Goal: Information Seeking & Learning: Compare options

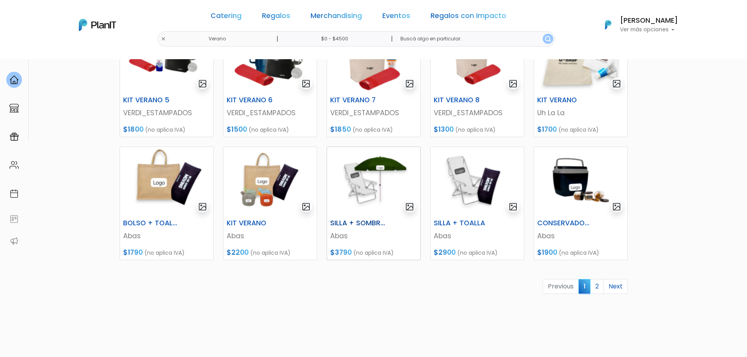
scroll to position [314, 0]
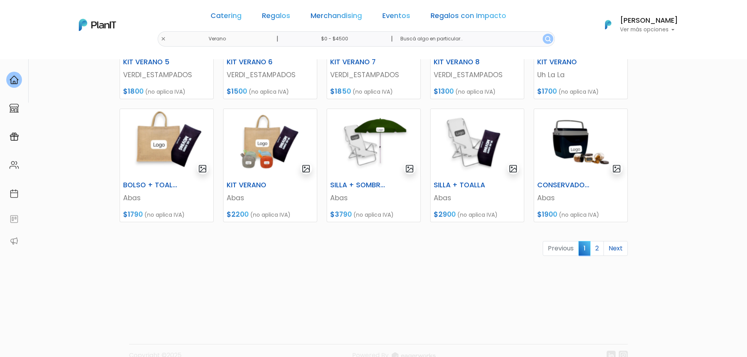
drag, startPoint x: 265, startPoint y: 144, endPoint x: 212, endPoint y: 292, distance: 157.1
click at [212, 294] on div "KIT VERANO Uh La La $1300 (no aplica IVA) KIT VERANO 2 Uh La La $1250 (no aplic…" at bounding box center [374, 80] width 518 height 454
click at [598, 248] on link "2" at bounding box center [598, 248] width 14 height 15
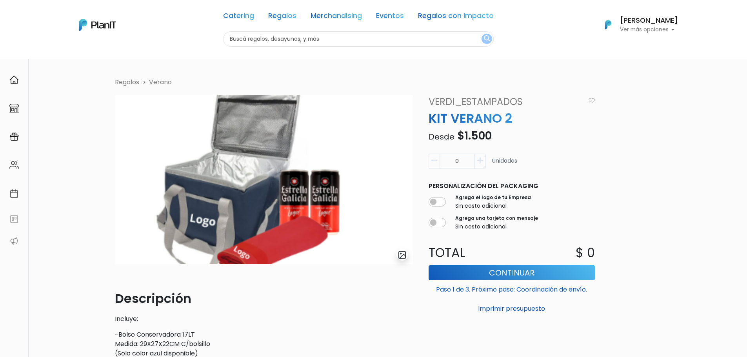
click at [693, 95] on div "Volver Regalos [GEOGRAPHIC_DATA] slide 1 of 1 Descripción Incluye: -Bolso Conse…" at bounding box center [373, 314] width 747 height 510
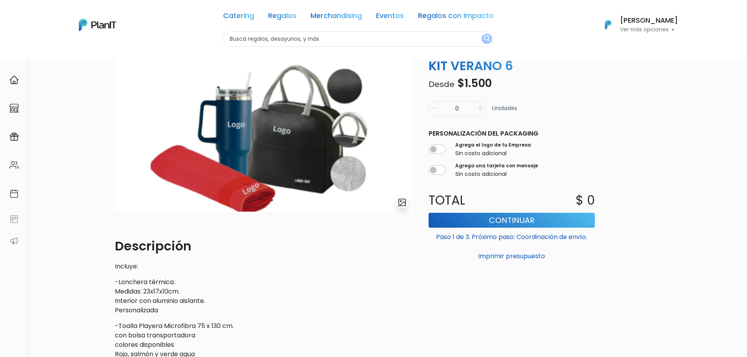
scroll to position [39, 0]
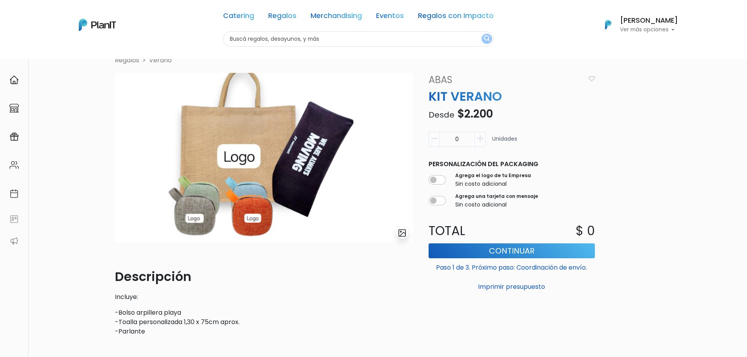
scroll to position [39, 0]
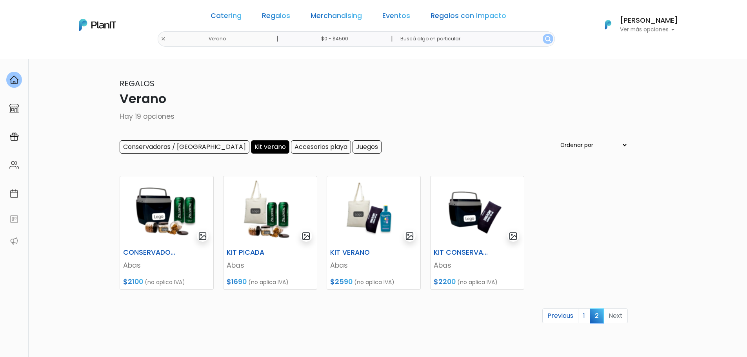
scroll to position [39, 0]
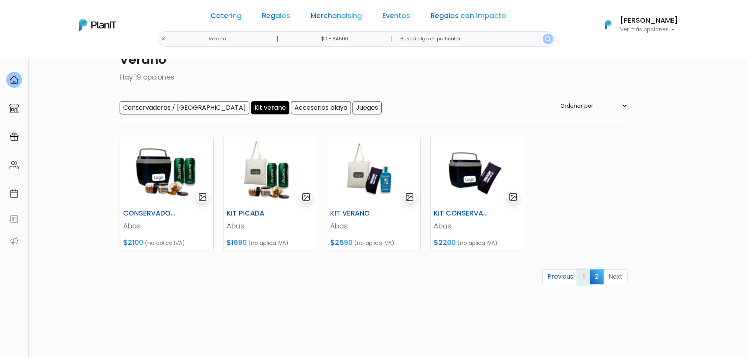
click at [588, 277] on link "1" at bounding box center [584, 277] width 12 height 15
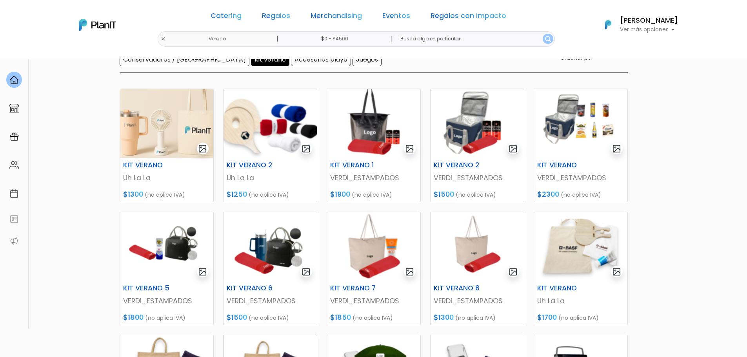
scroll to position [78, 0]
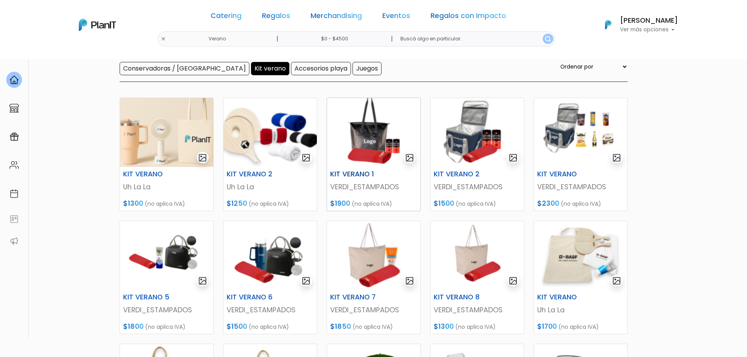
click at [384, 149] on img at bounding box center [373, 132] width 93 height 69
click at [492, 135] on img at bounding box center [477, 132] width 93 height 69
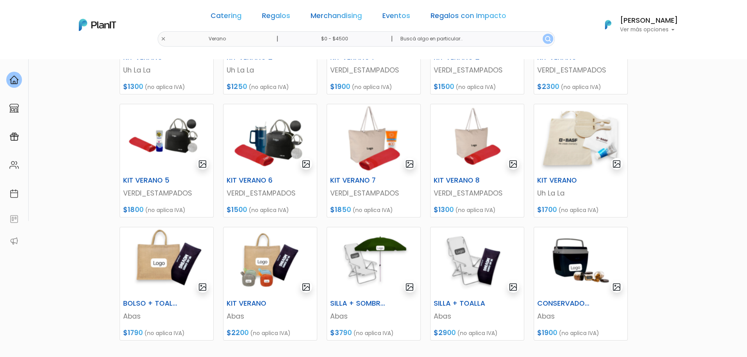
scroll to position [118, 0]
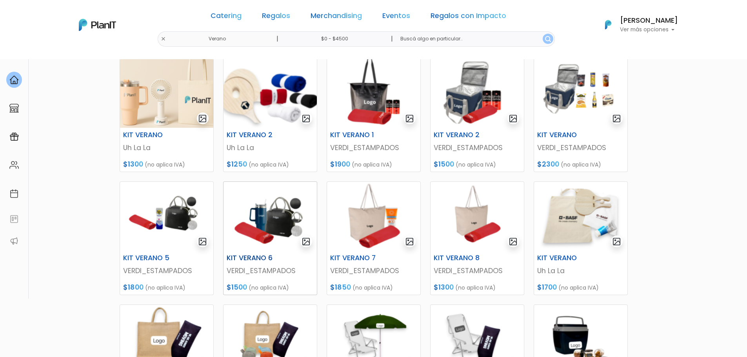
click at [272, 233] on img at bounding box center [270, 216] width 93 height 69
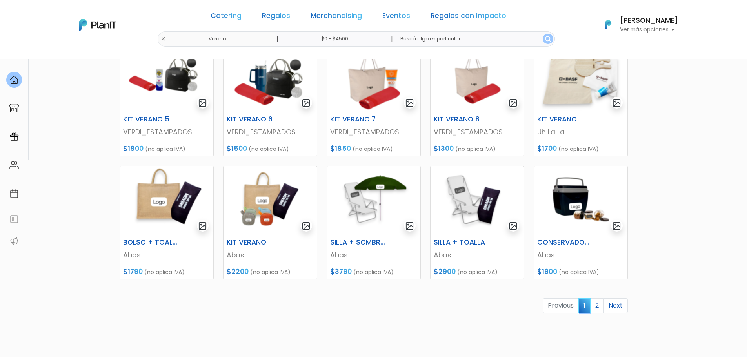
scroll to position [275, 0]
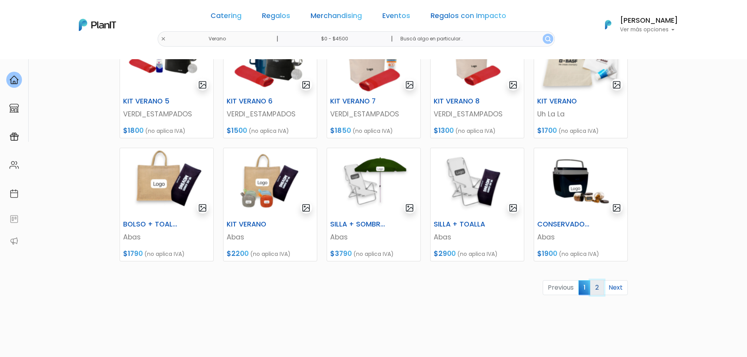
click at [600, 284] on link "2" at bounding box center [598, 288] width 14 height 15
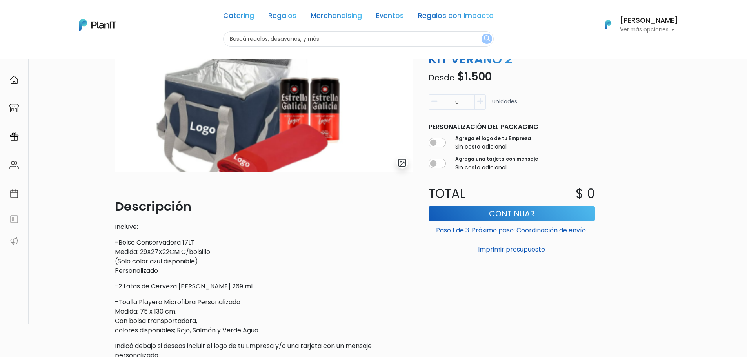
scroll to position [39, 0]
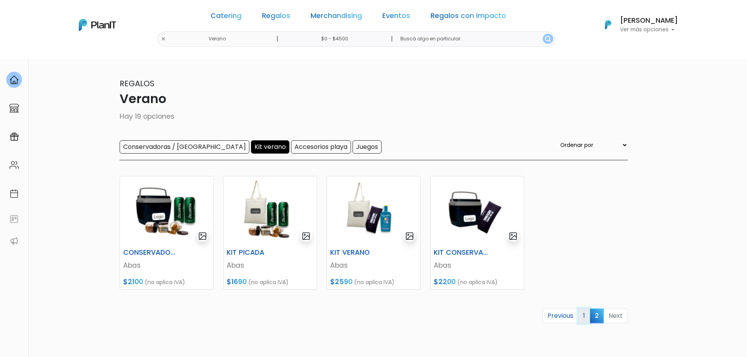
click at [587, 316] on link "1" at bounding box center [584, 316] width 12 height 15
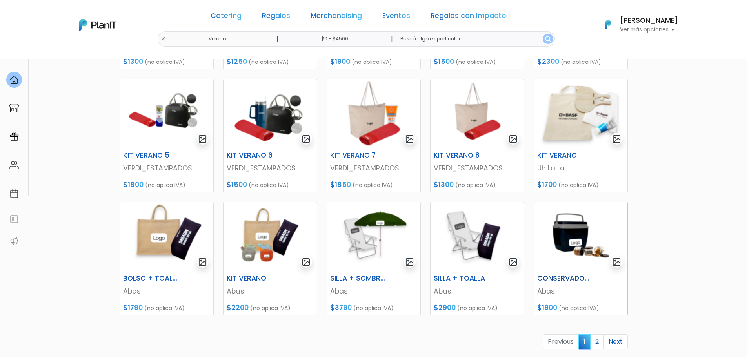
scroll to position [275, 0]
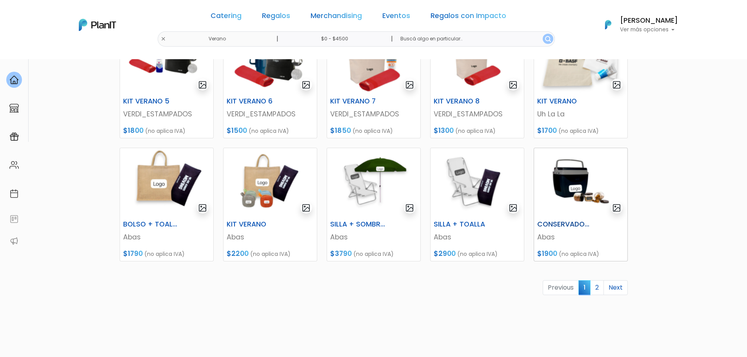
click at [568, 184] on img at bounding box center [580, 182] width 93 height 69
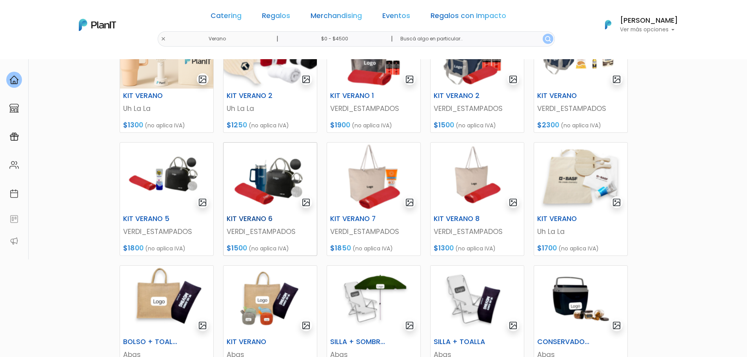
scroll to position [235, 0]
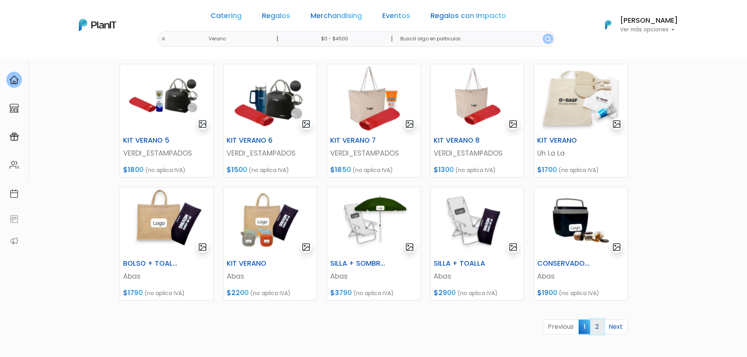
click at [597, 327] on link "2" at bounding box center [598, 327] width 14 height 15
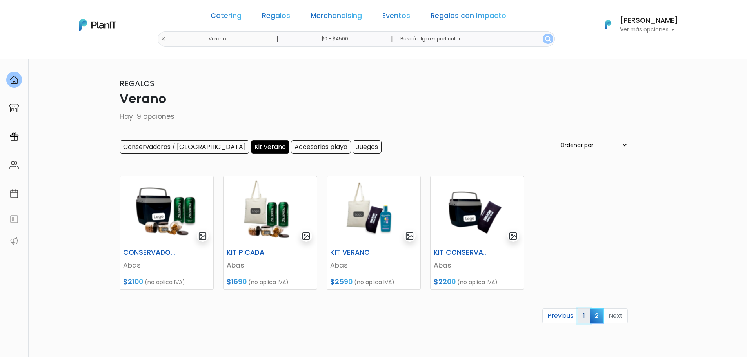
click at [582, 313] on link "1" at bounding box center [584, 316] width 12 height 15
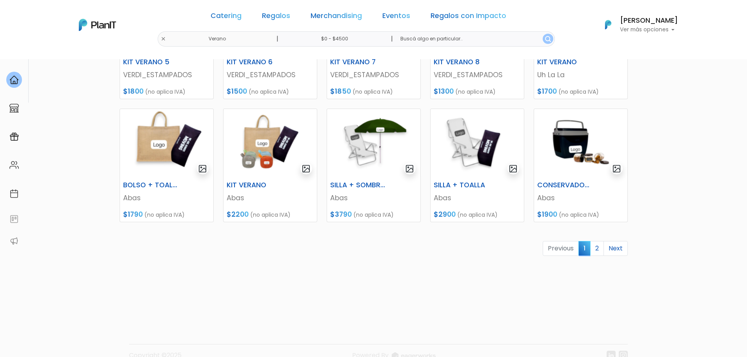
click at [600, 248] on link "2" at bounding box center [598, 248] width 14 height 15
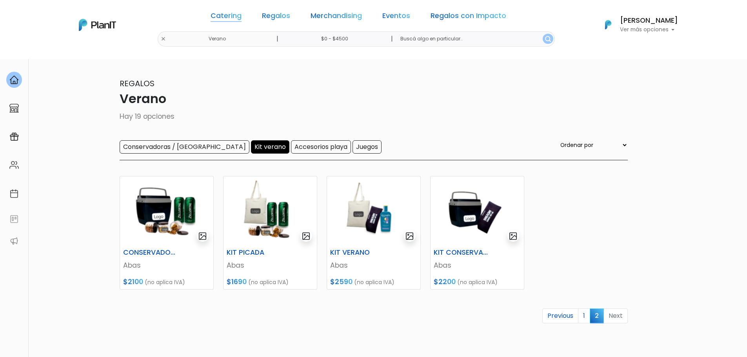
click at [242, 16] on link "Catering" at bounding box center [226, 17] width 31 height 9
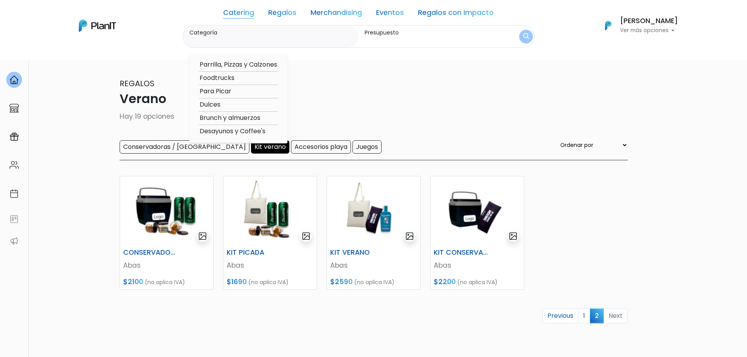
click at [282, 15] on link "Regalos" at bounding box center [282, 13] width 28 height 9
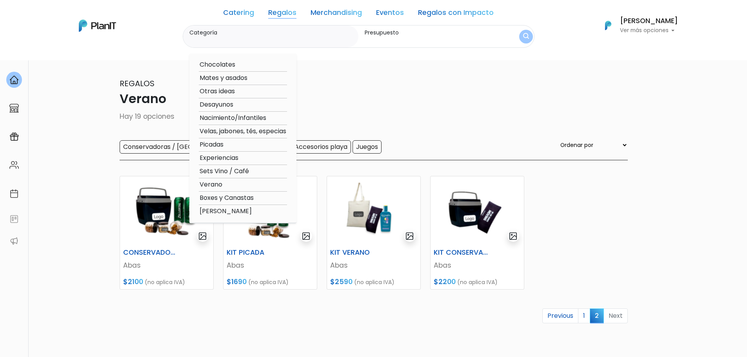
click at [407, 89] on p "Regalos" at bounding box center [374, 84] width 509 height 12
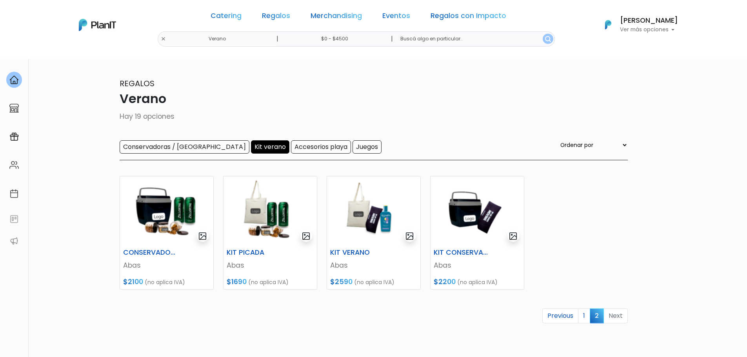
click at [340, 14] on link "Merchandising" at bounding box center [336, 17] width 51 height 9
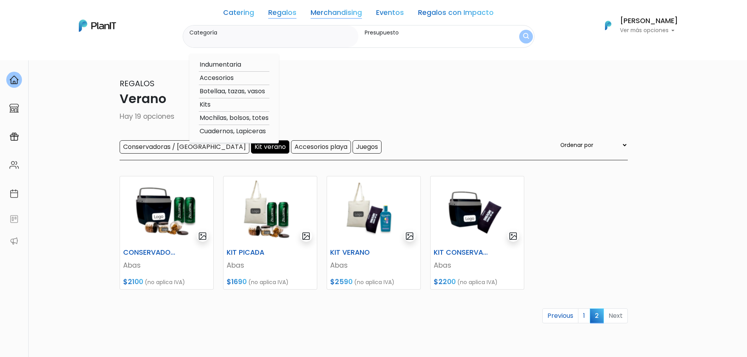
click at [208, 102] on option "Kits" at bounding box center [234, 105] width 71 height 10
type input "Kits"
type input "$0 - $4500"
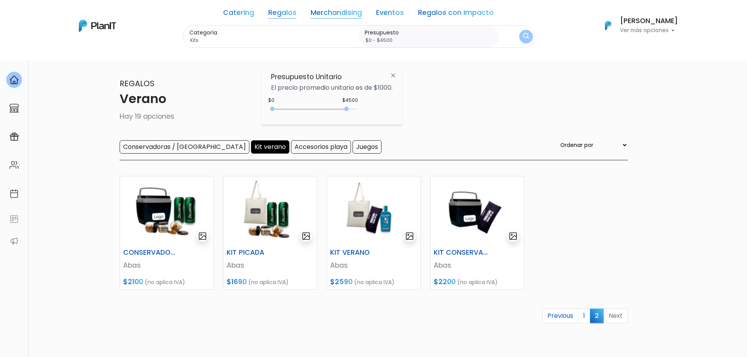
click at [525, 38] on img "submit" at bounding box center [526, 36] width 6 height 7
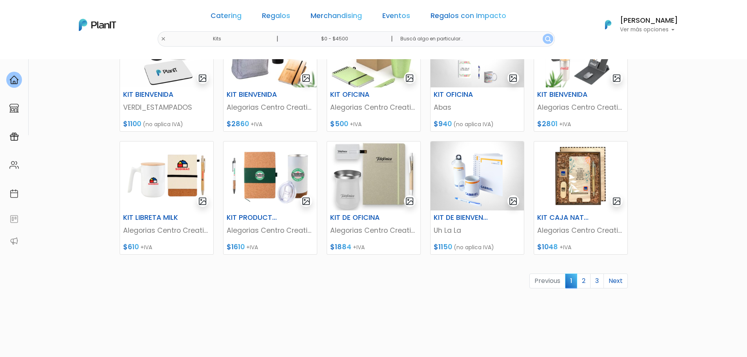
scroll to position [329, 0]
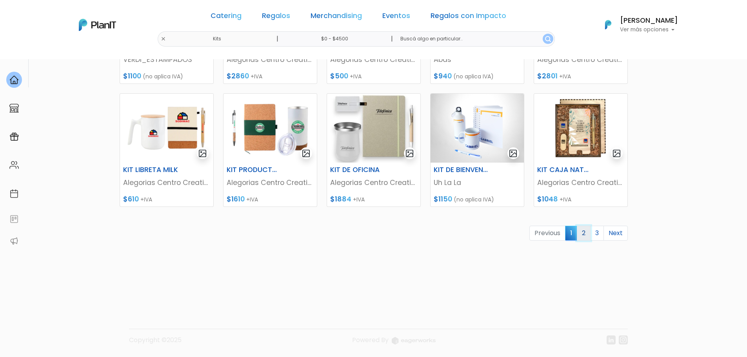
click at [584, 235] on link "2" at bounding box center [584, 233] width 14 height 15
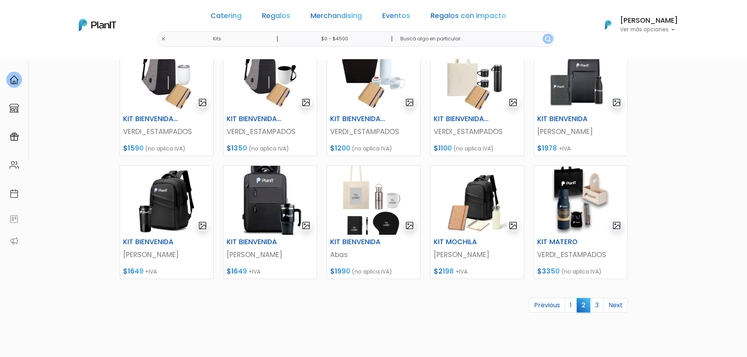
scroll to position [275, 0]
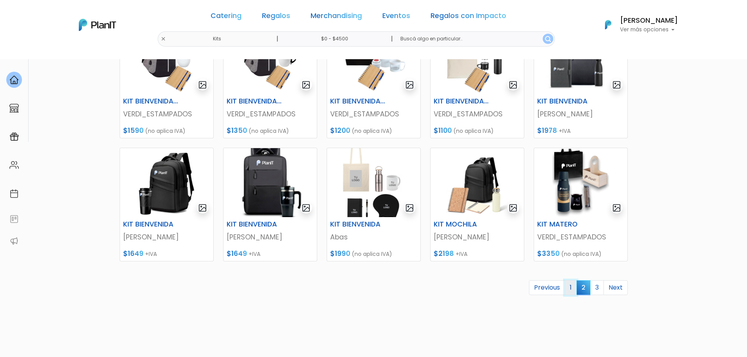
click at [570, 287] on link "1" at bounding box center [571, 288] width 12 height 15
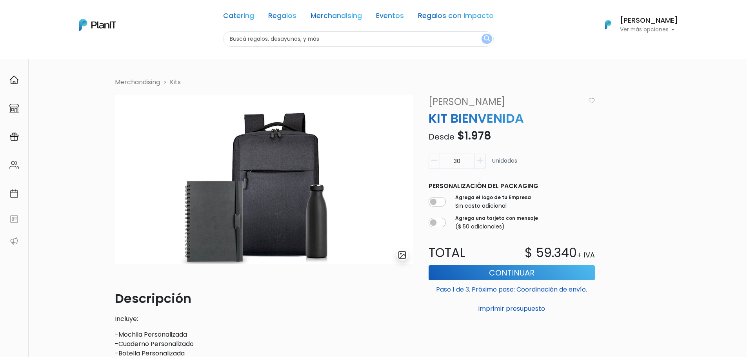
drag, startPoint x: 463, startPoint y: 158, endPoint x: 452, endPoint y: 161, distance: 11.5
click at [452, 161] on input "30" at bounding box center [457, 161] width 35 height 15
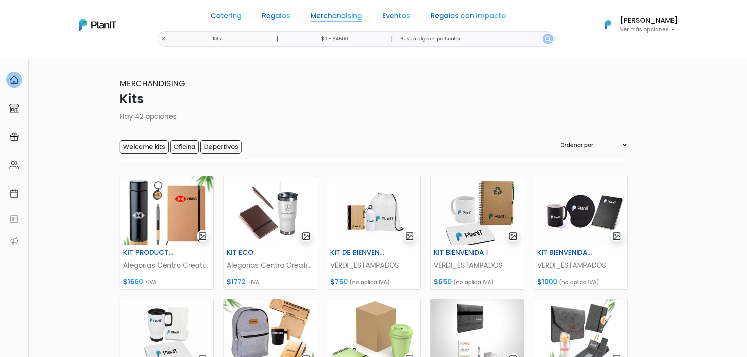
click at [328, 20] on link "Merchandising" at bounding box center [336, 17] width 51 height 9
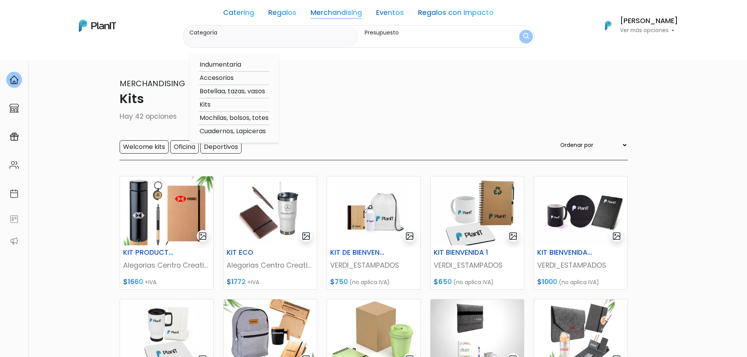
click at [228, 65] on option "Indumentaria" at bounding box center [234, 65] width 71 height 10
type input "Indumentaria"
type input "$0 - $4500"
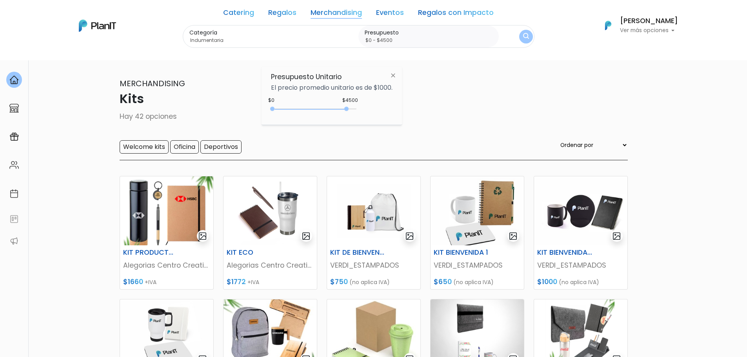
click at [526, 36] on img "submit" at bounding box center [526, 36] width 6 height 7
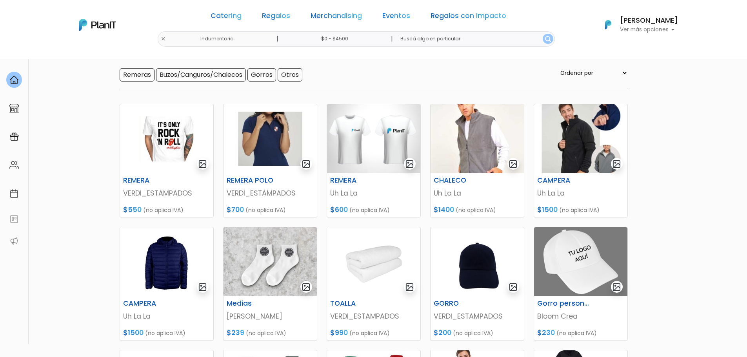
scroll to position [55, 0]
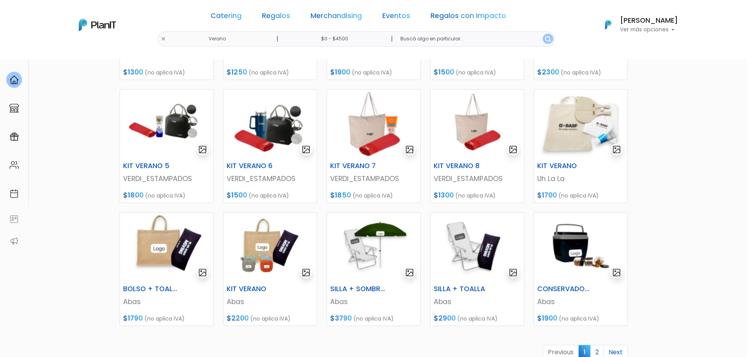
scroll to position [196, 0]
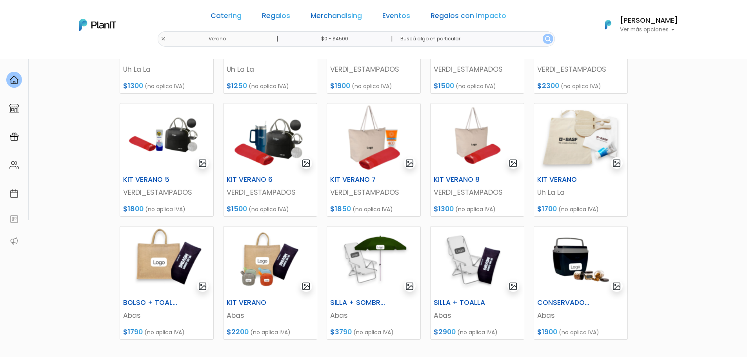
drag, startPoint x: 669, startPoint y: 225, endPoint x: 688, endPoint y: 210, distance: 24.5
click at [688, 210] on section "19 resultados Regalos Verano Hay 19 opciones Conservadoras / Bolsos Kit verano …" at bounding box center [373, 144] width 747 height 562
